Goal: Find specific page/section: Find specific page/section

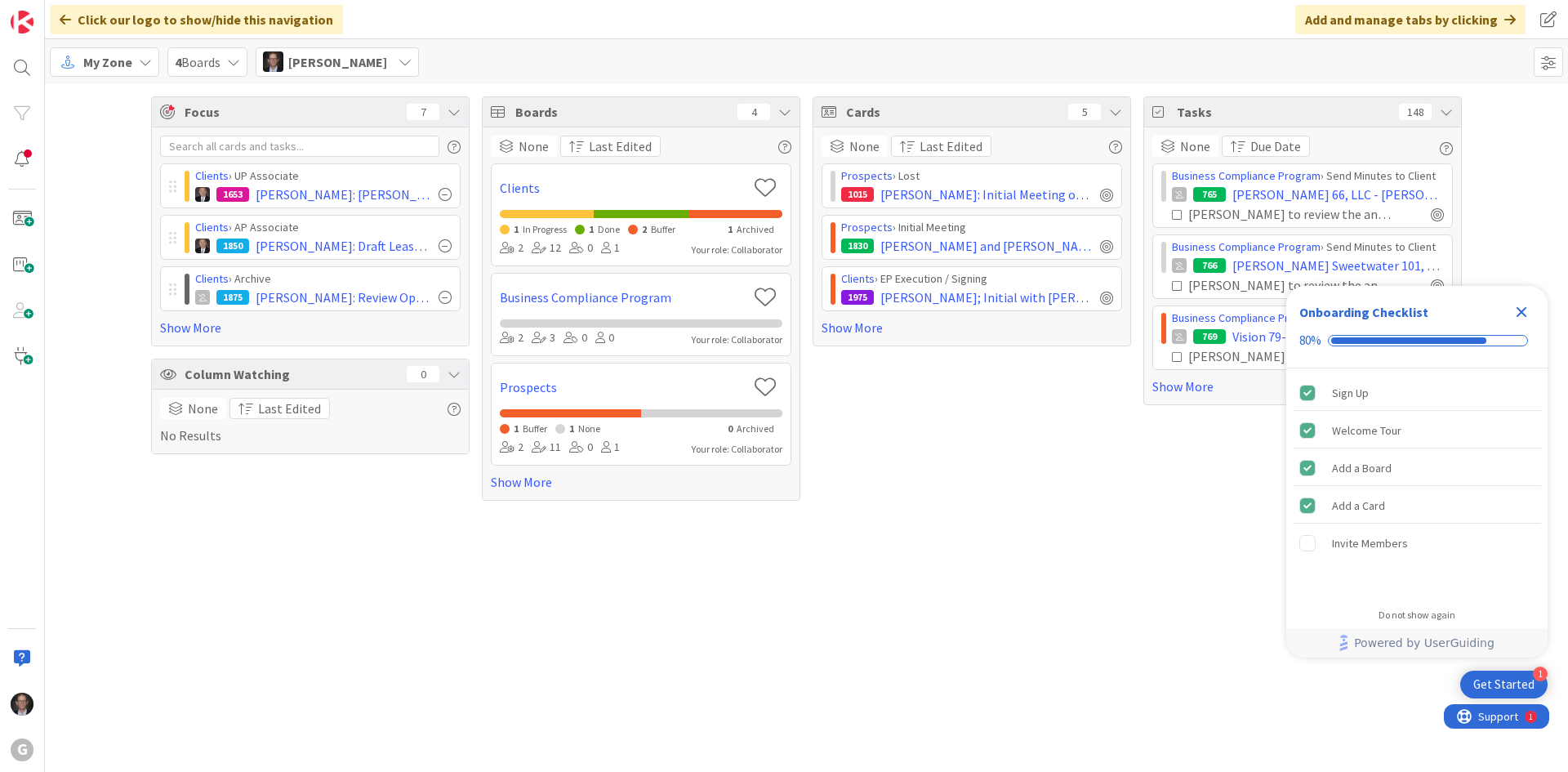
click at [1516, 311] on icon "Close Checklist" at bounding box center [1521, 311] width 20 height 20
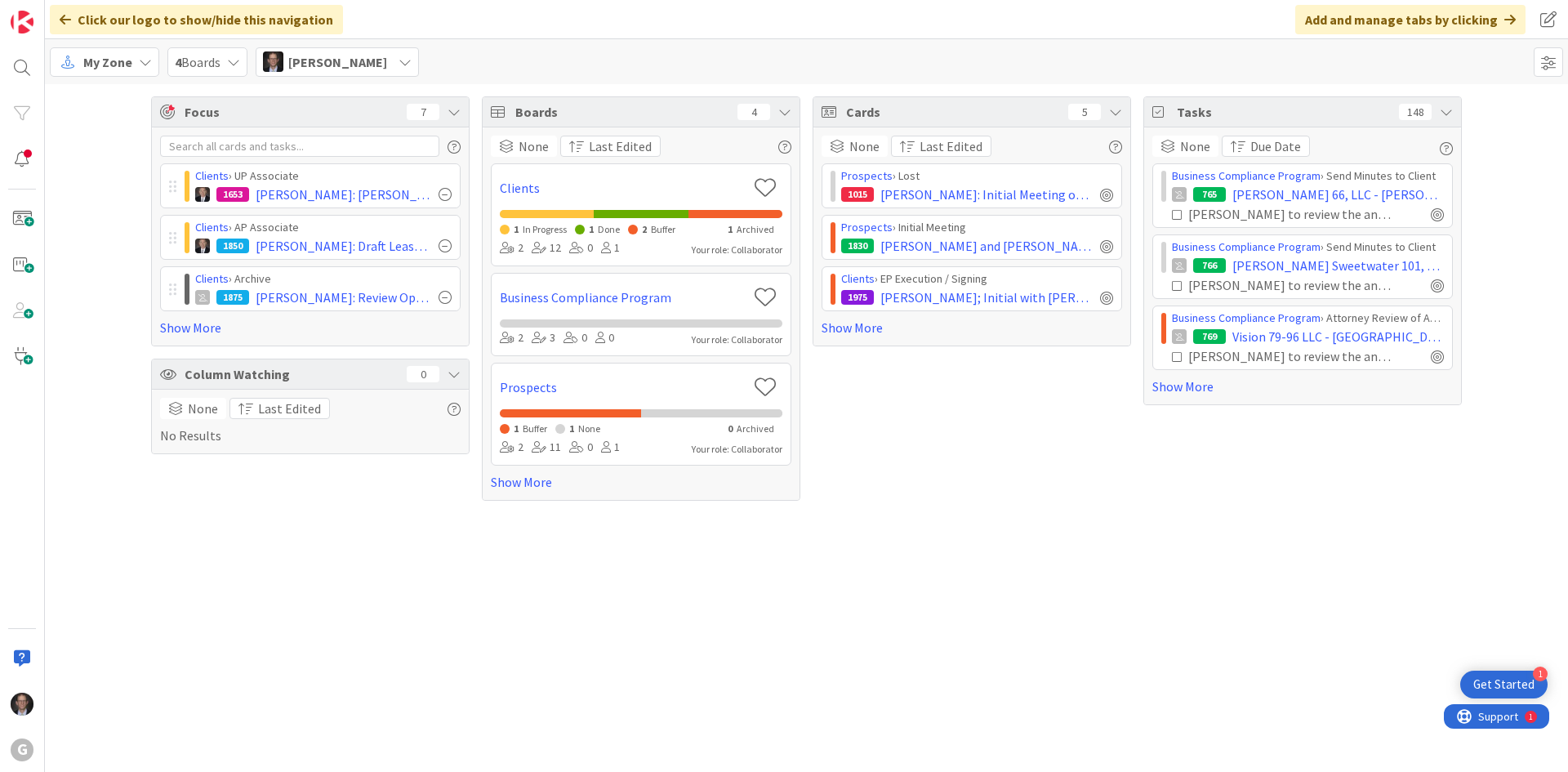
click at [193, 57] on span "4 Boards" at bounding box center [197, 61] width 46 height 20
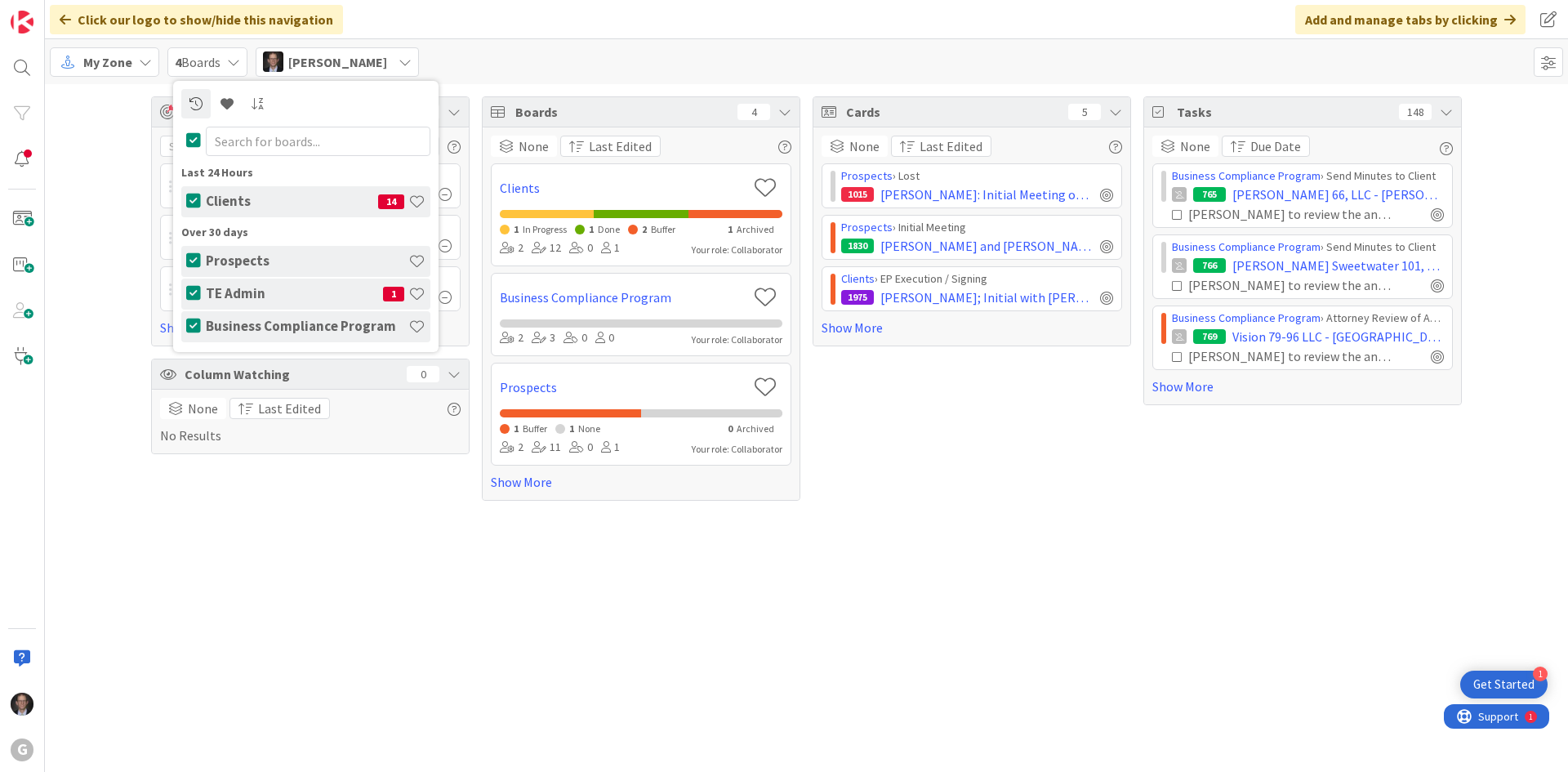
click at [272, 292] on h4 "TE Admin" at bounding box center [294, 294] width 177 height 17
click at [259, 289] on h4 "TE Admin" at bounding box center [294, 294] width 177 height 17
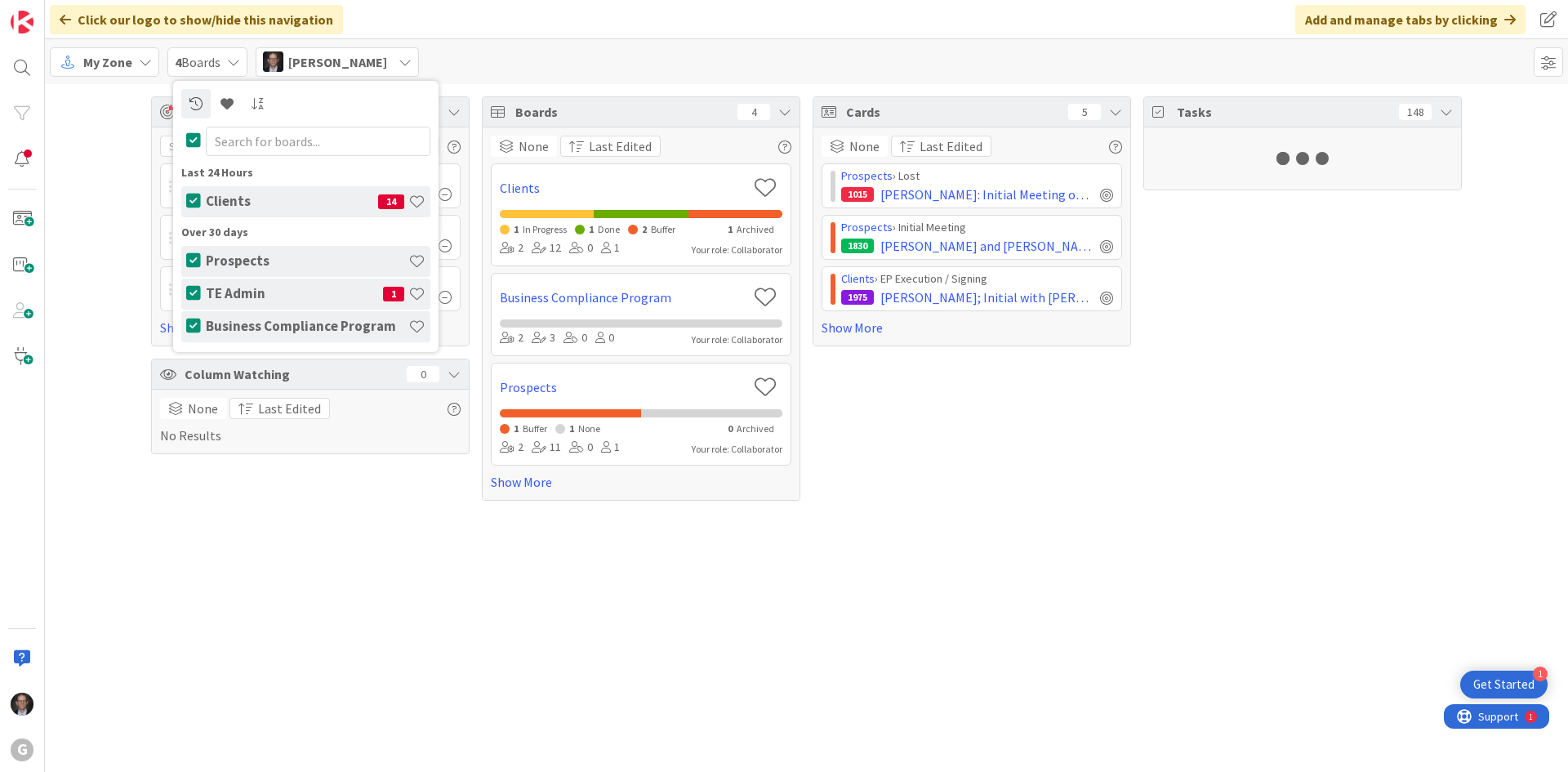
click at [392, 536] on div "Focus 7 Clients › UP Associate 1653 [PERSON_NAME]: [PERSON_NAME] Overview and S…" at bounding box center [805, 428] width 1522 height 687
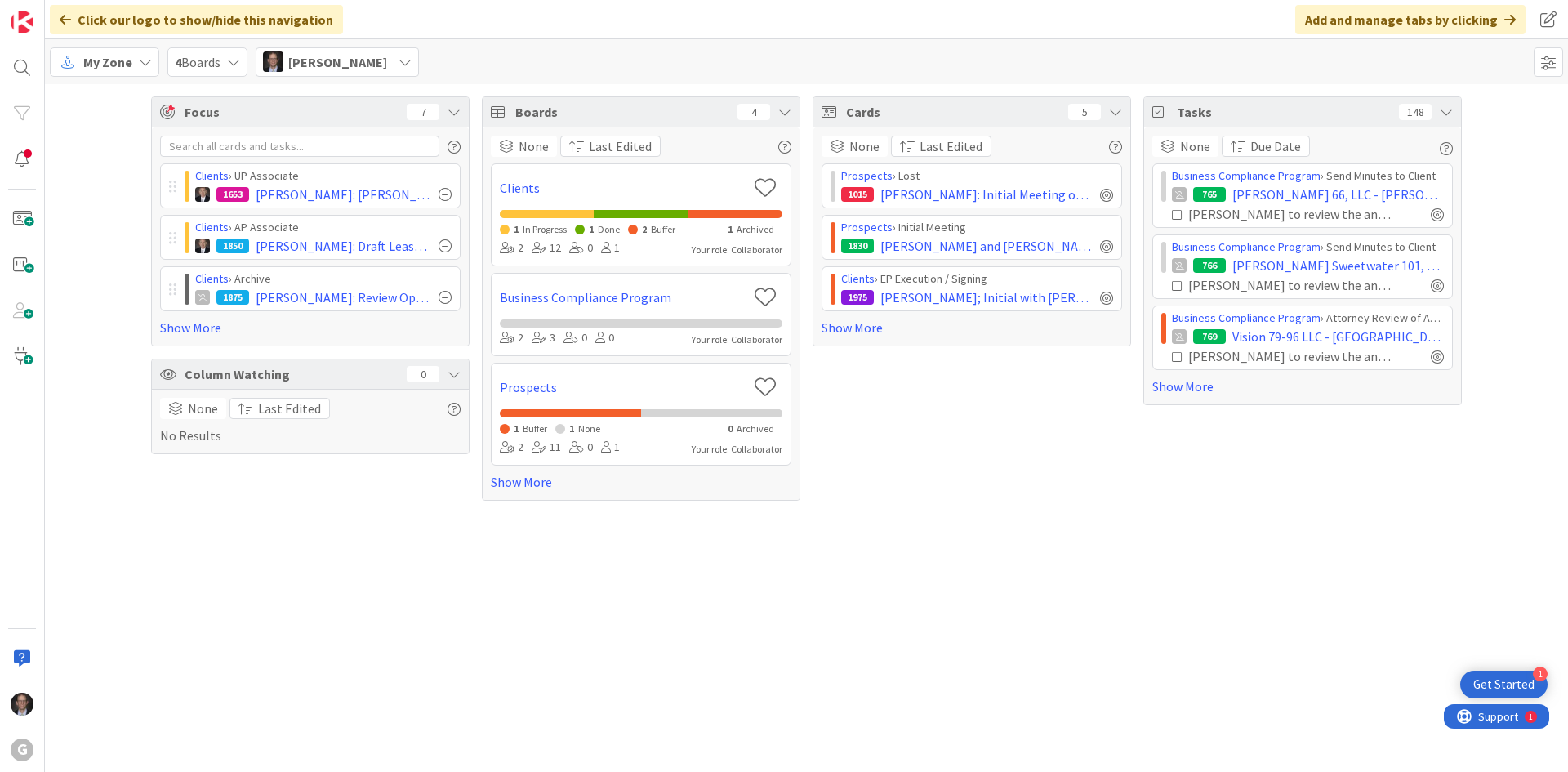
click at [135, 63] on div "My Zone" at bounding box center [105, 62] width 110 height 30
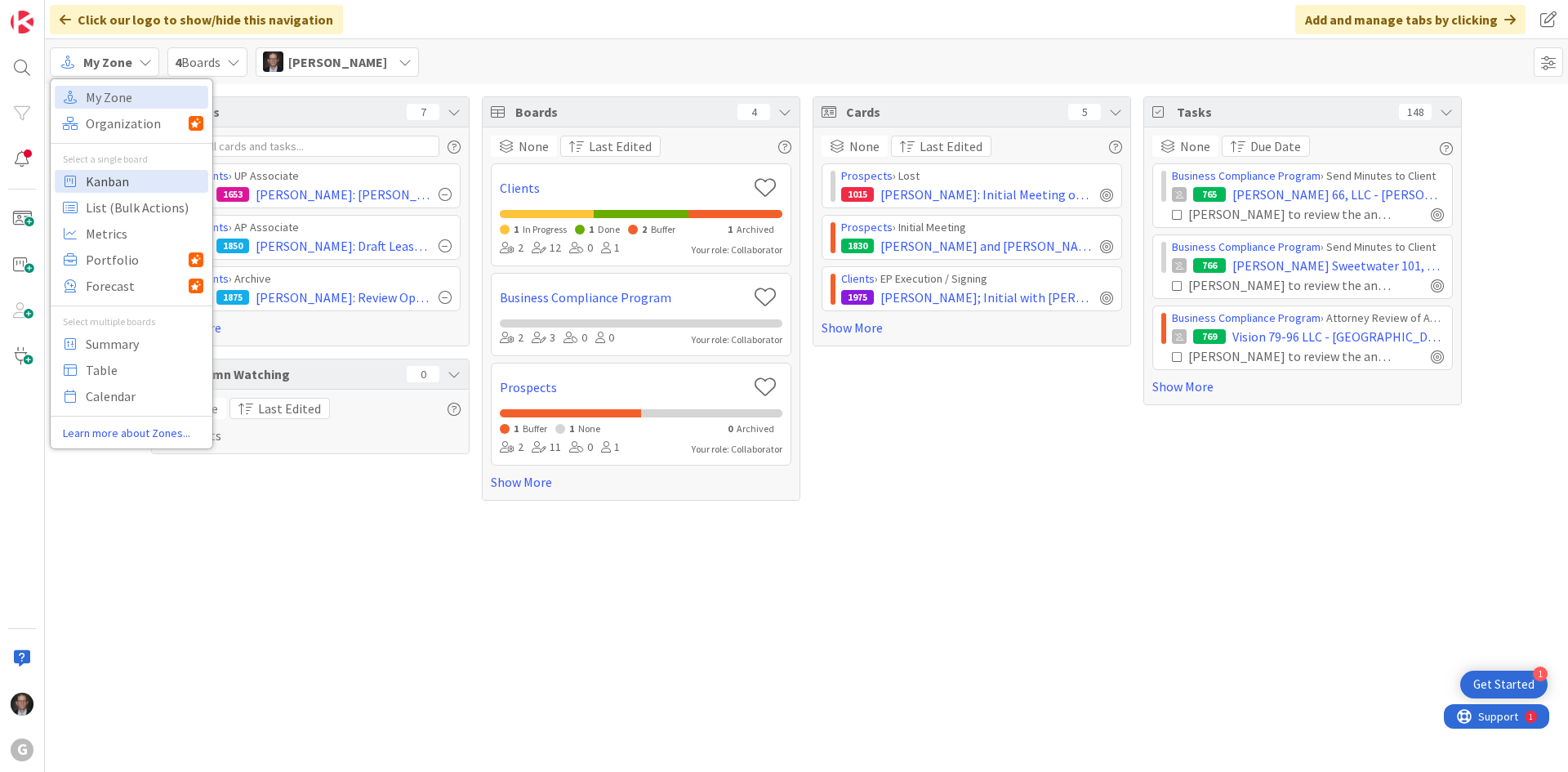
click at [122, 187] on span "Kanban" at bounding box center [144, 181] width 118 height 24
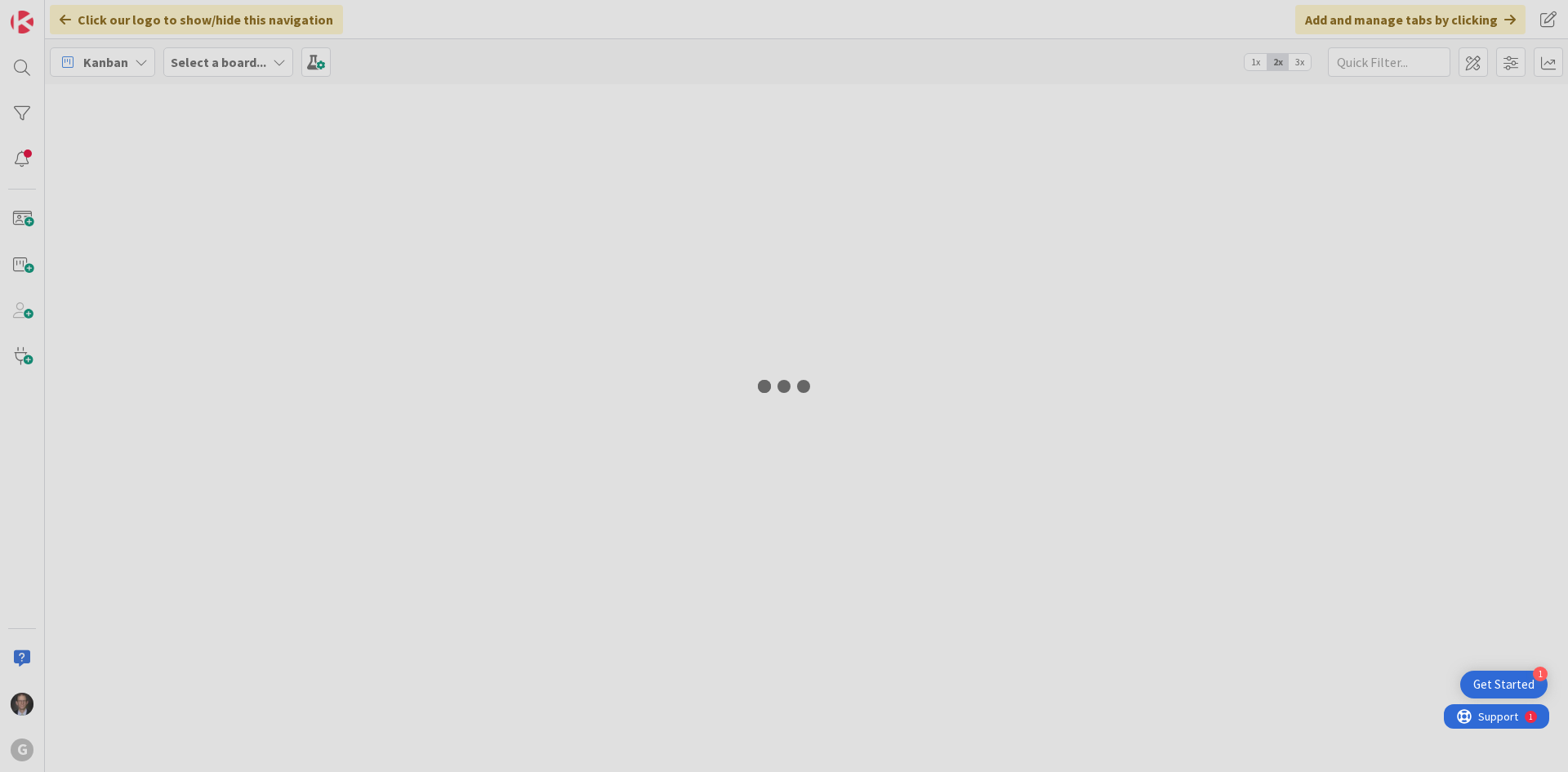
type input "[PERSON_NAME]"
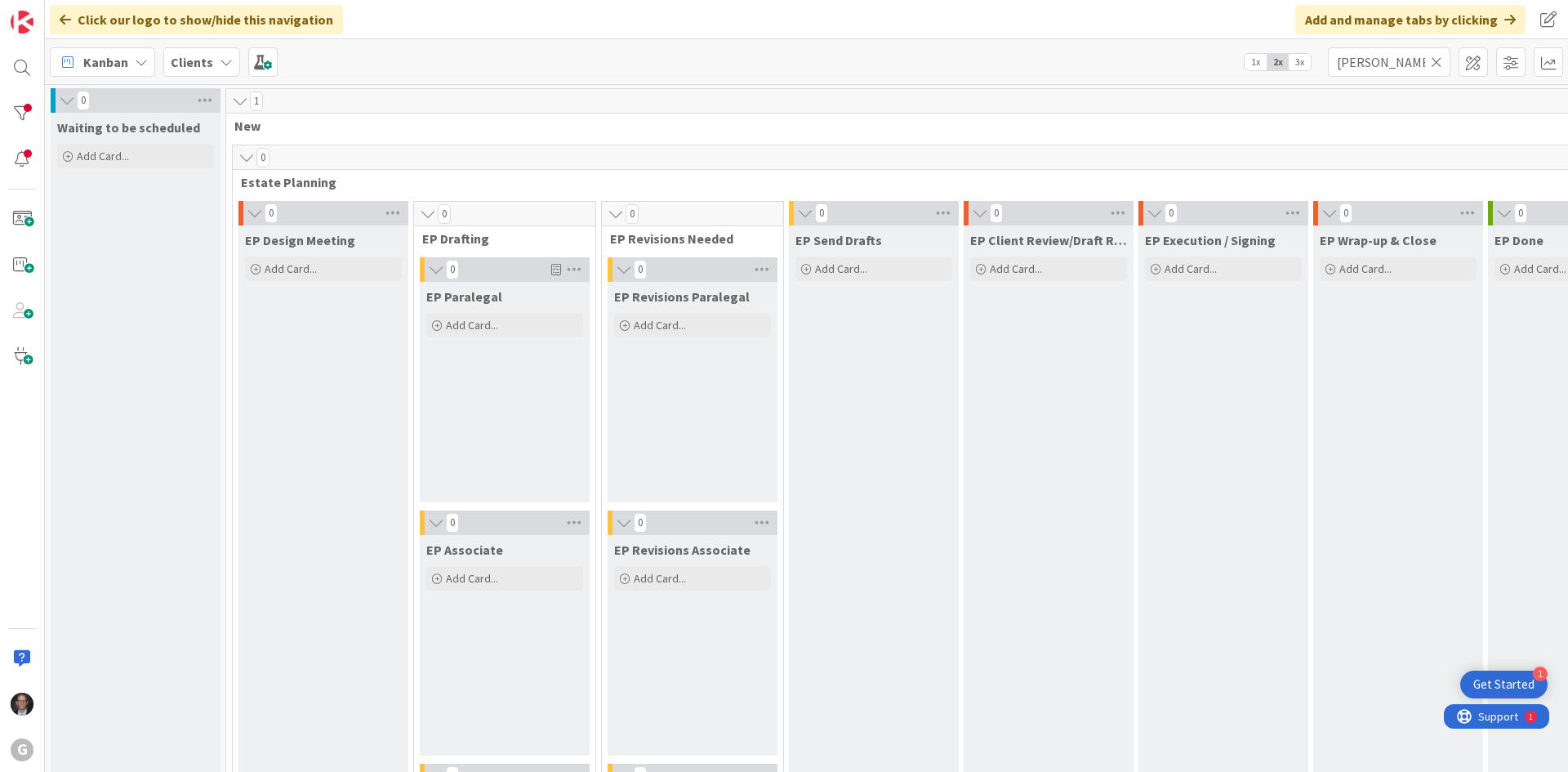
click at [1433, 64] on icon at bounding box center [1436, 62] width 11 height 15
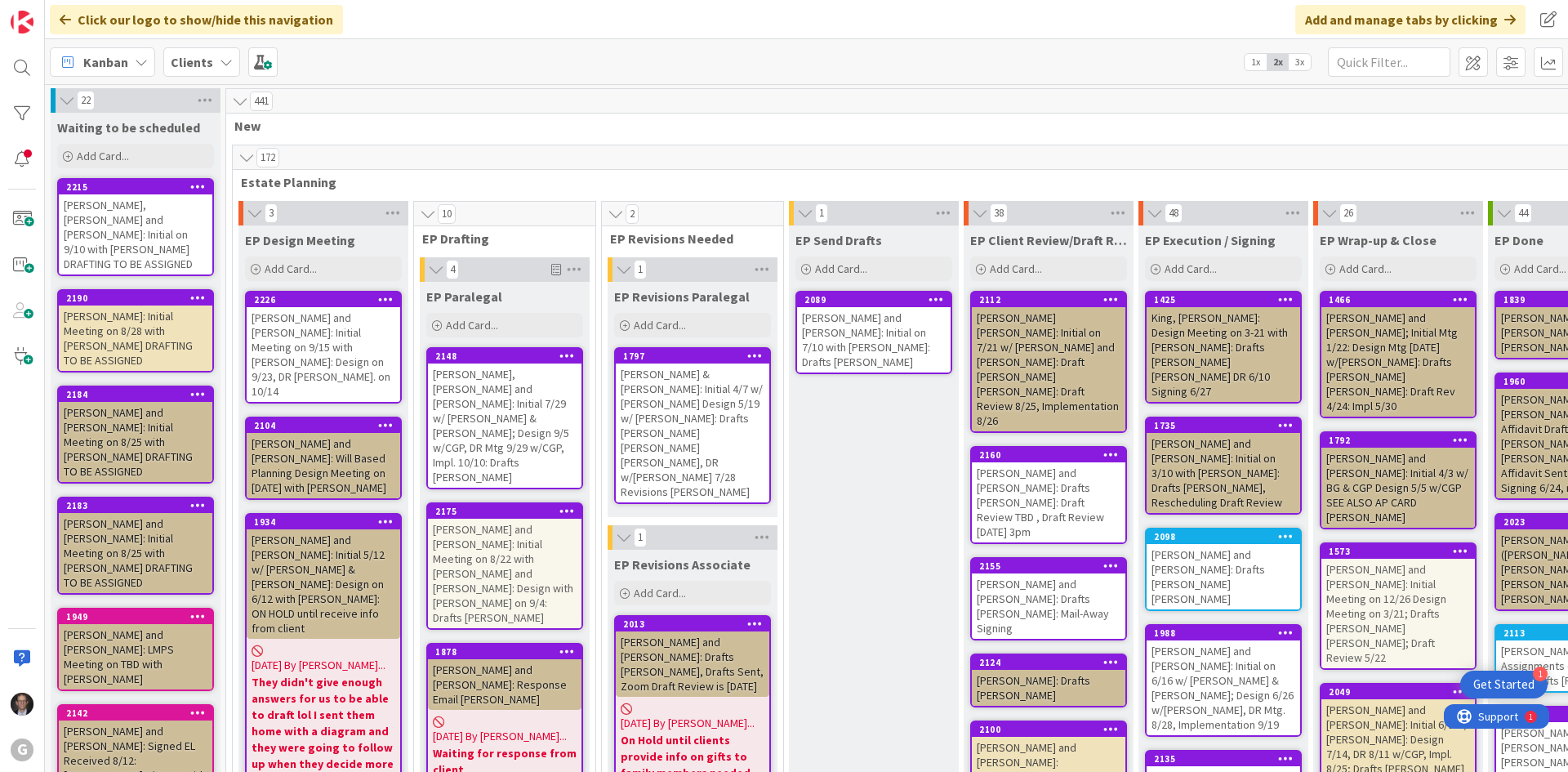
click at [227, 69] on div "Clients" at bounding box center [202, 62] width 77 height 30
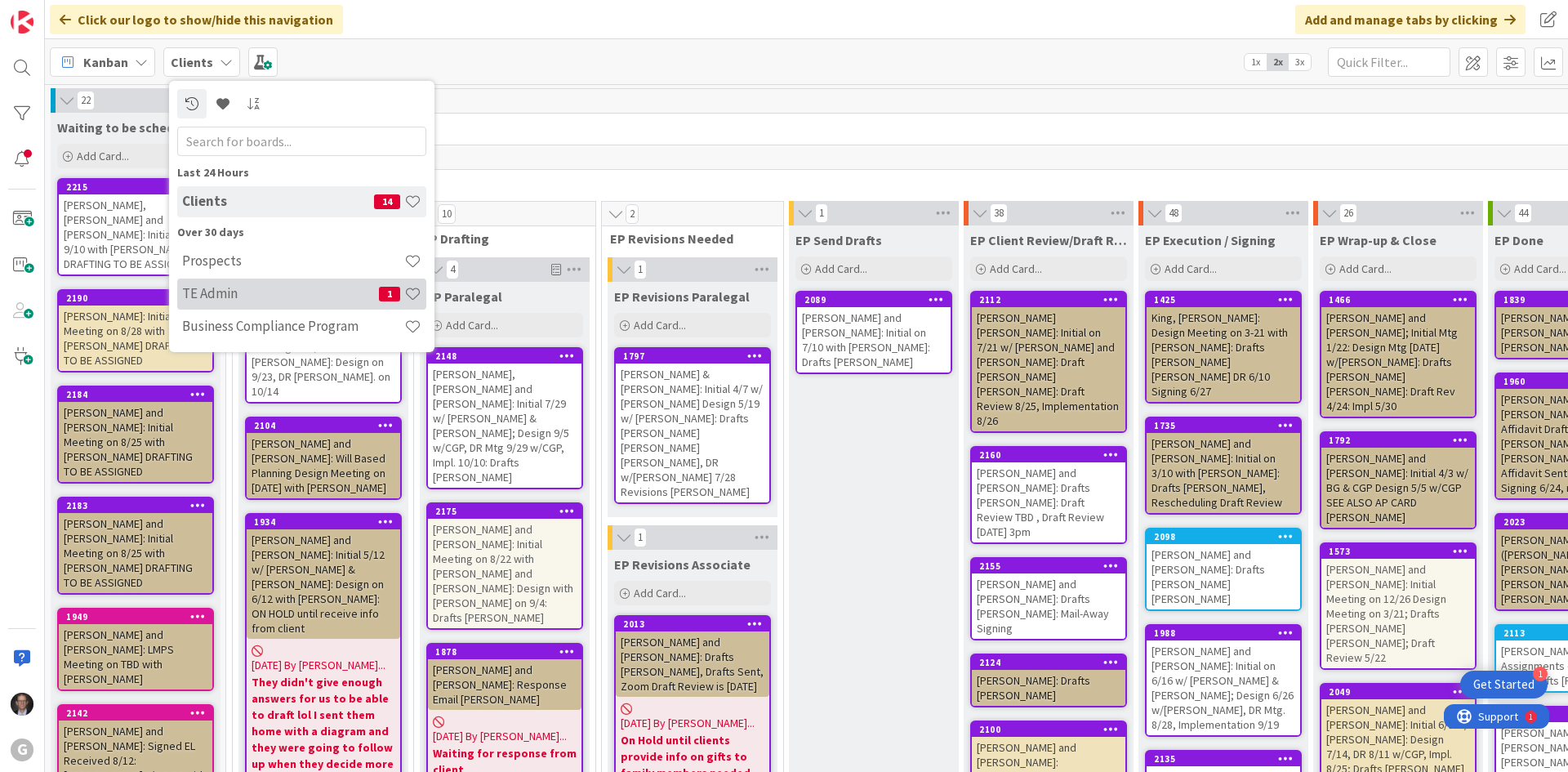
click at [220, 288] on h4 "TE Admin" at bounding box center [281, 294] width 197 height 17
